Goal: Task Accomplishment & Management: Manage account settings

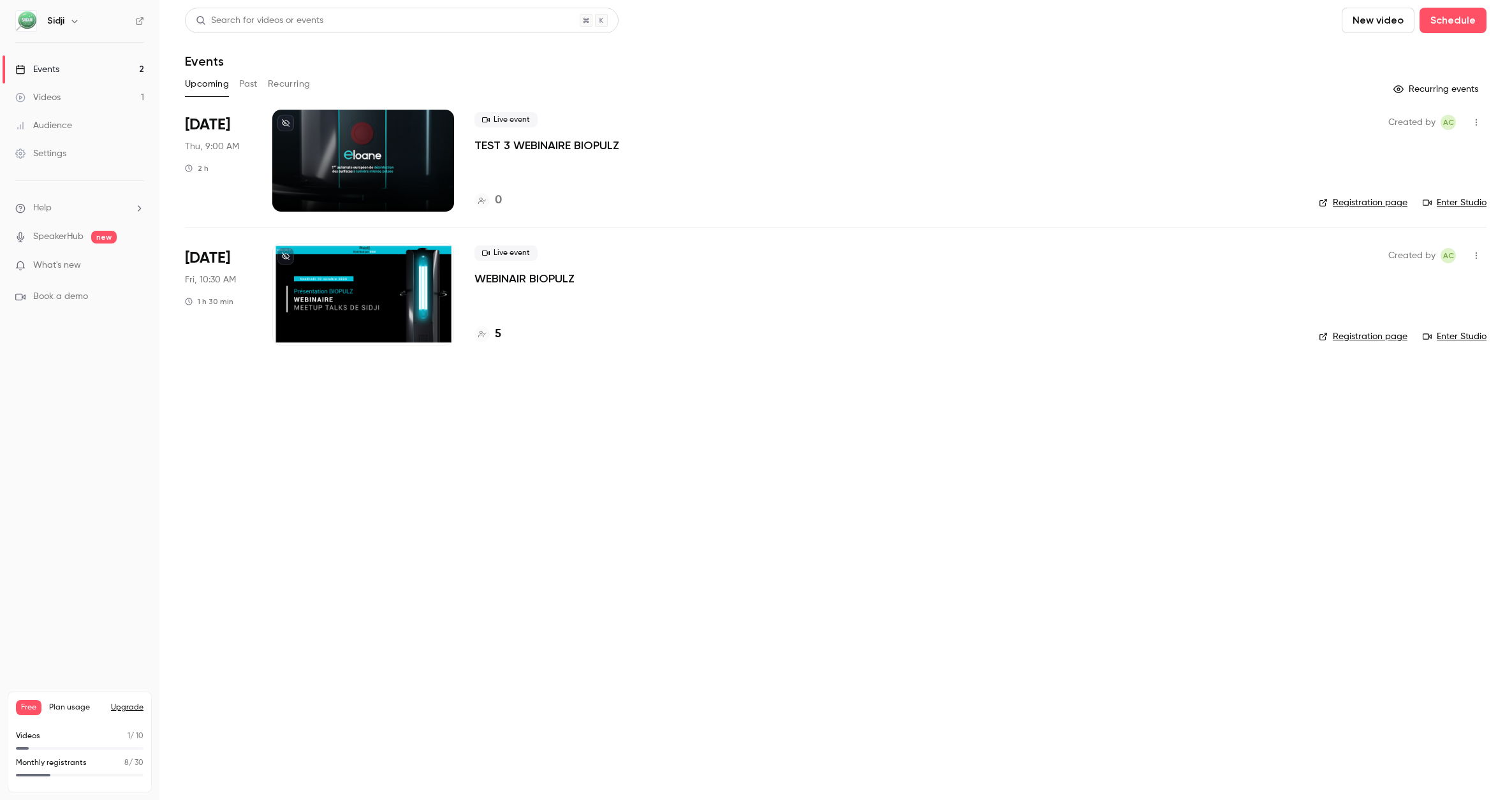
click at [419, 301] on div at bounding box center [363, 294] width 182 height 102
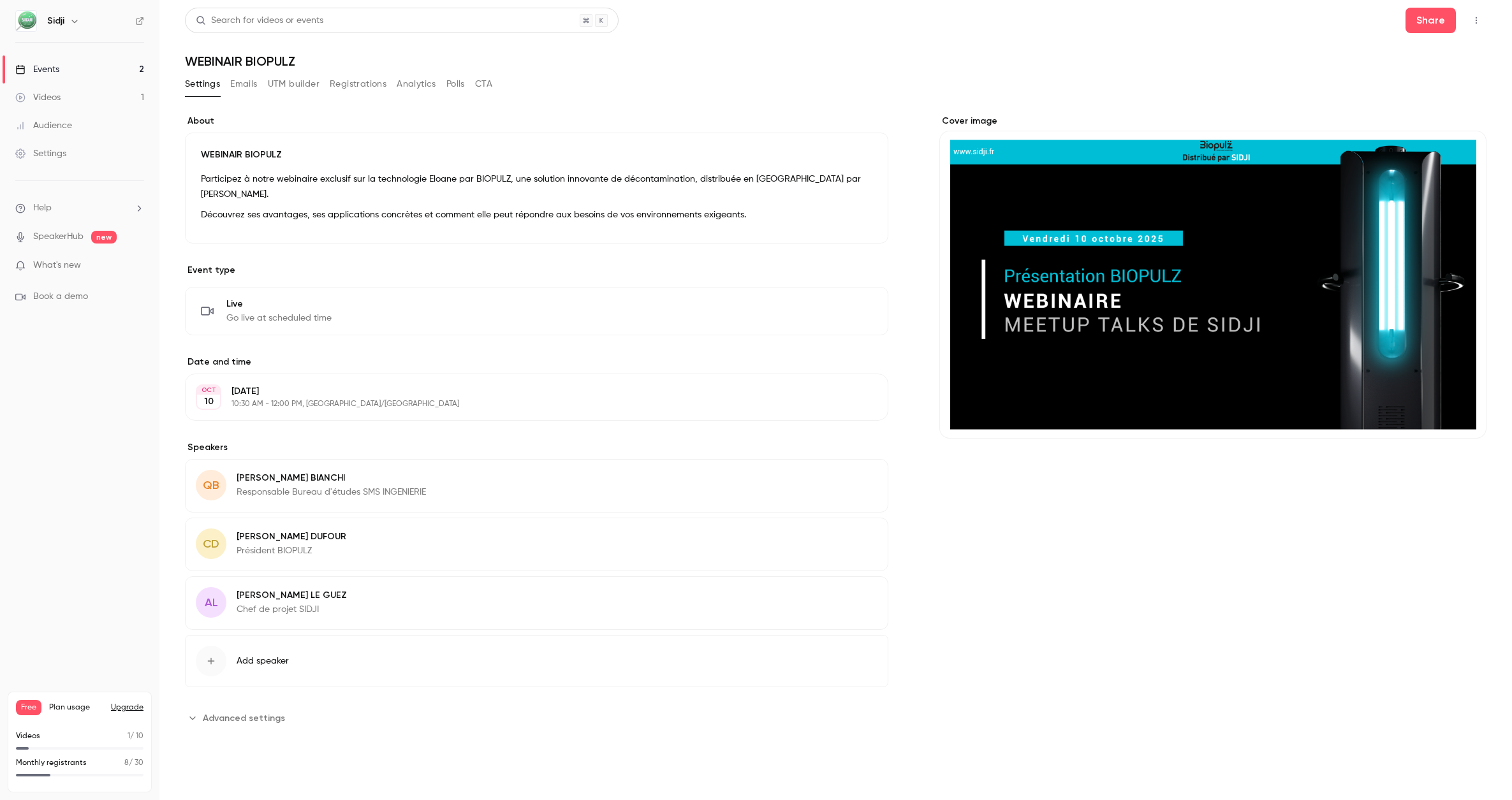
click at [342, 84] on button "Registrations" at bounding box center [358, 84] width 57 height 21
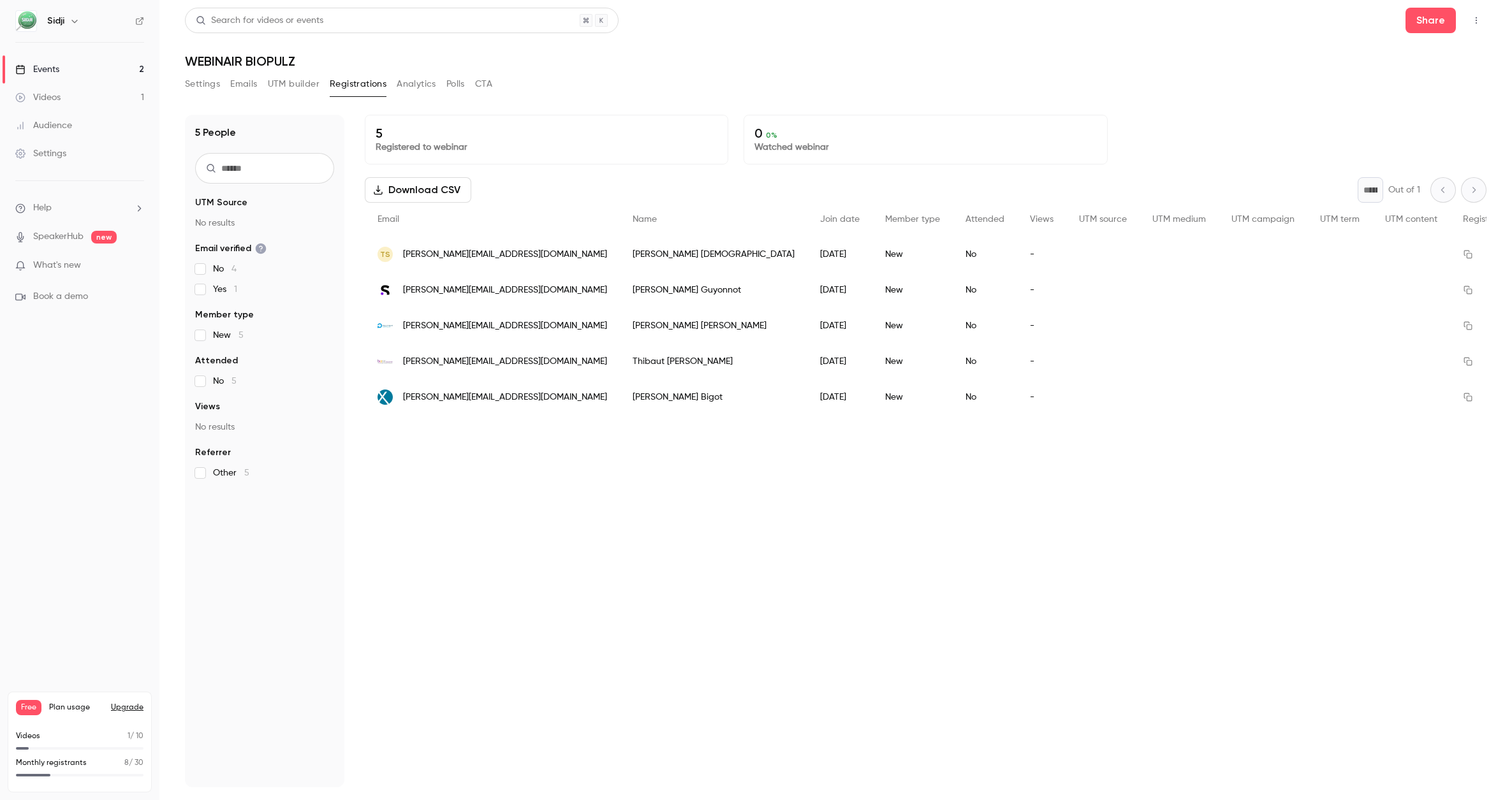
click at [36, 72] on div "Events" at bounding box center [37, 69] width 44 height 13
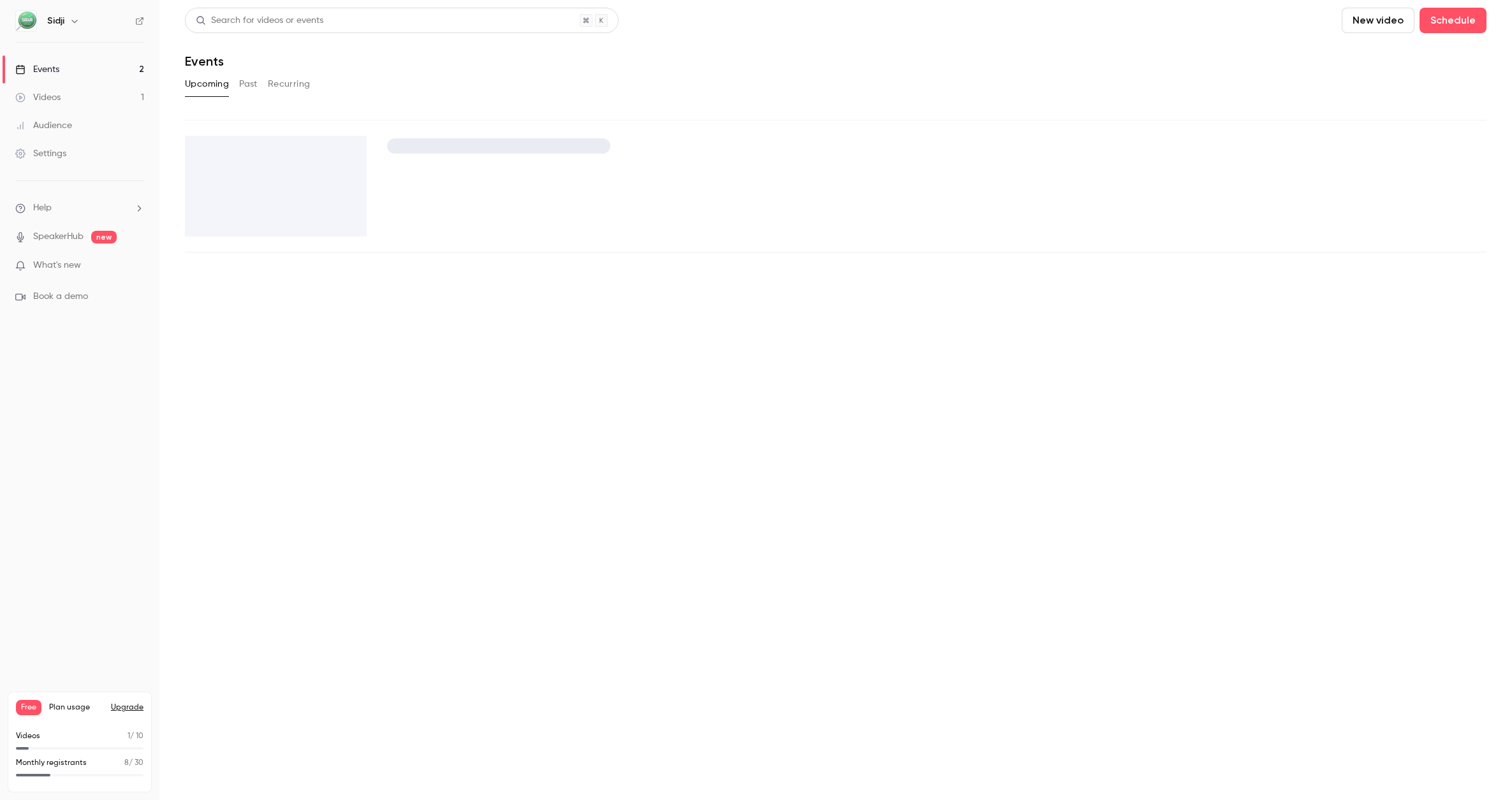
click at [66, 100] on link "Videos 1" at bounding box center [79, 98] width 159 height 28
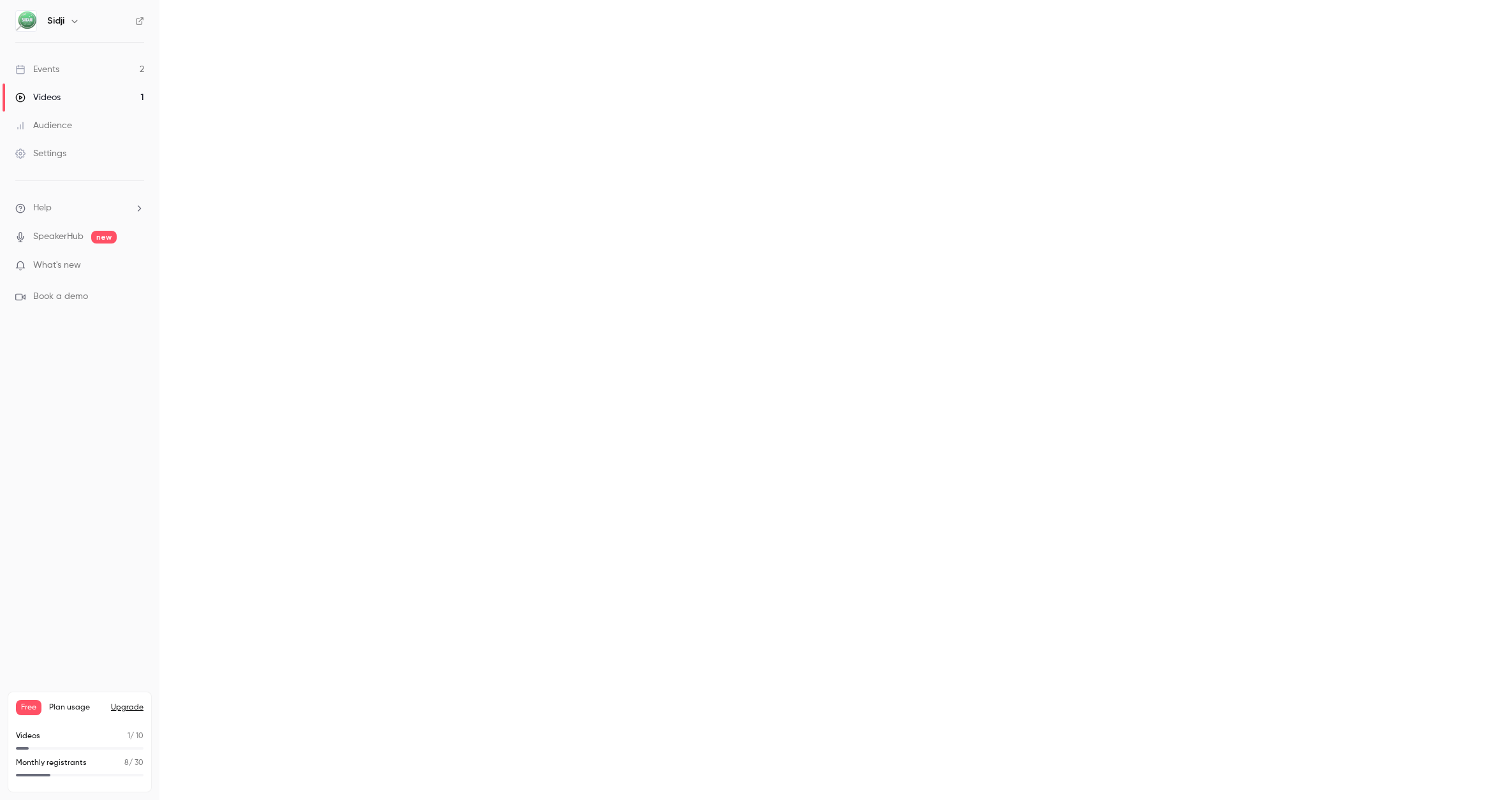
click at [60, 64] on link "Events 2" at bounding box center [79, 70] width 159 height 28
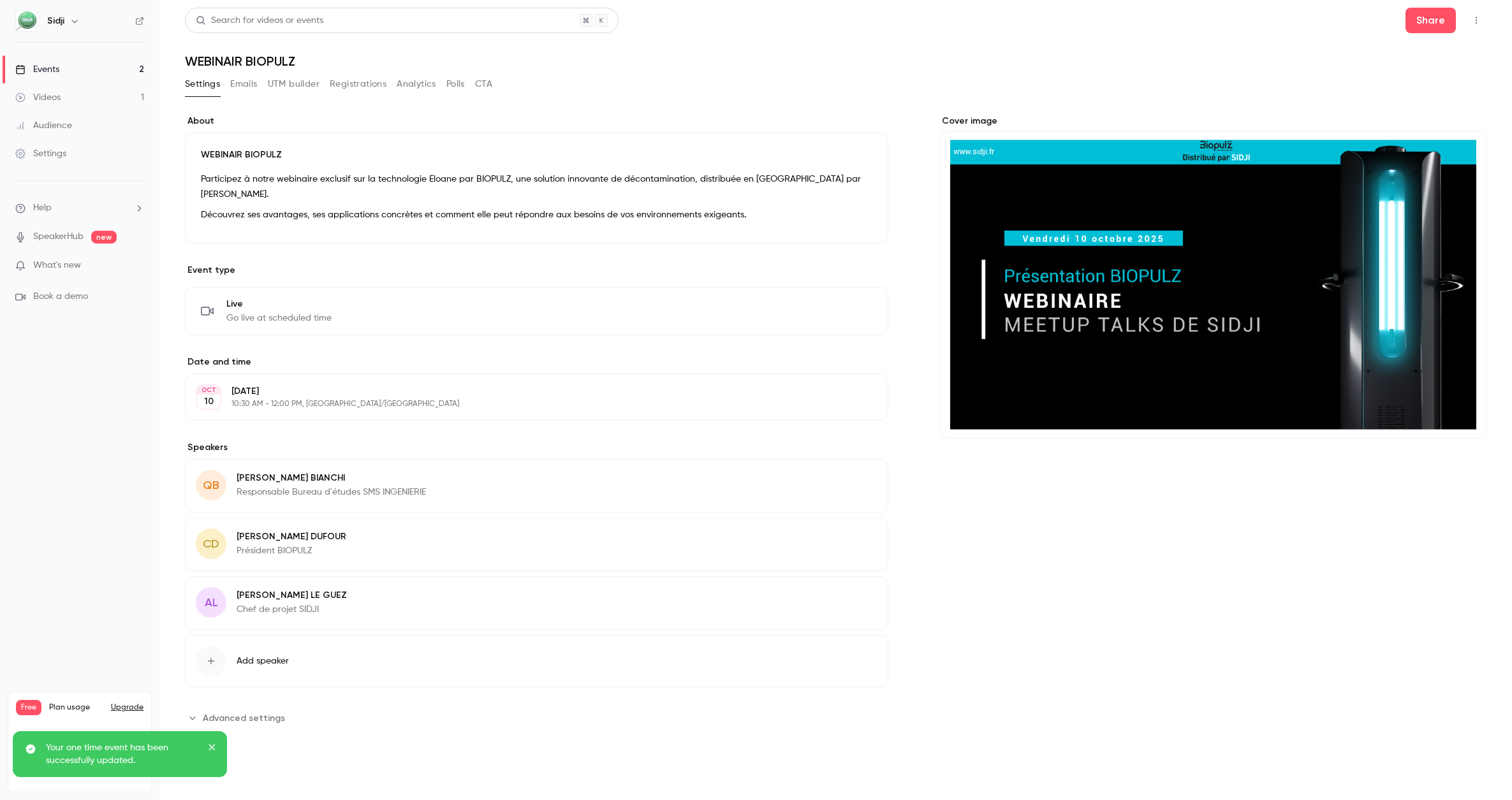
click at [50, 61] on link "Events 2" at bounding box center [79, 70] width 159 height 28
